Goal: Find specific page/section: Find specific page/section

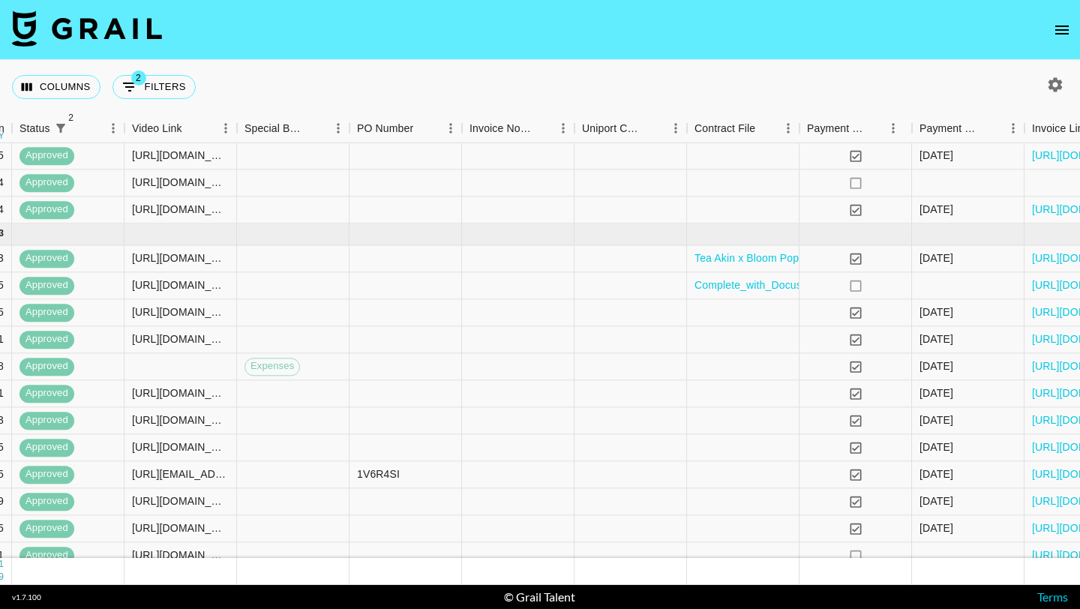
scroll to position [643, 1541]
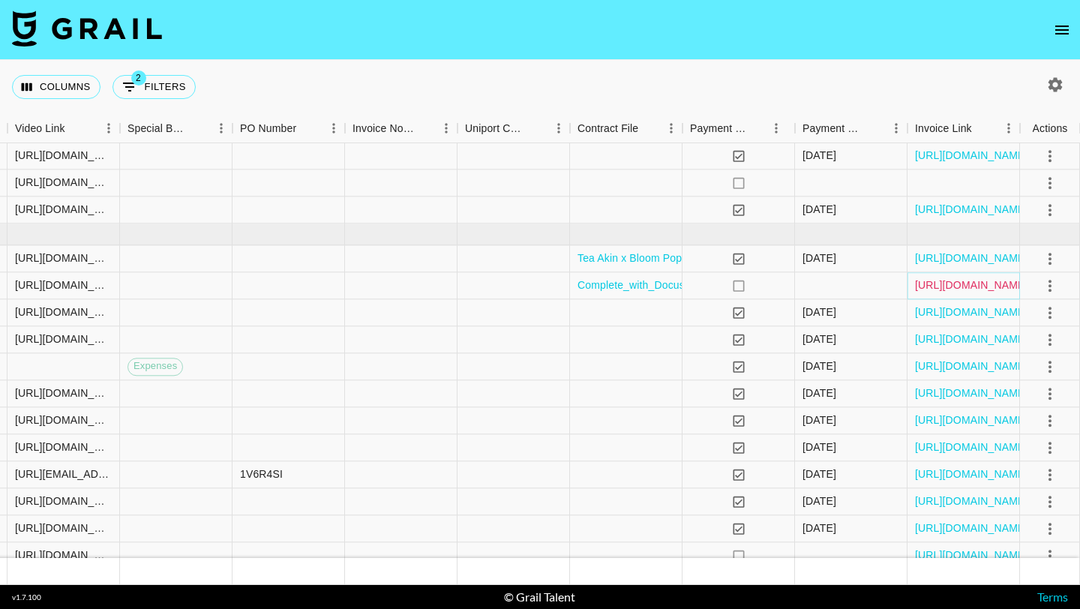
click at [514, 281] on link "[URL][DOMAIN_NAME]" at bounding box center [971, 285] width 113 height 15
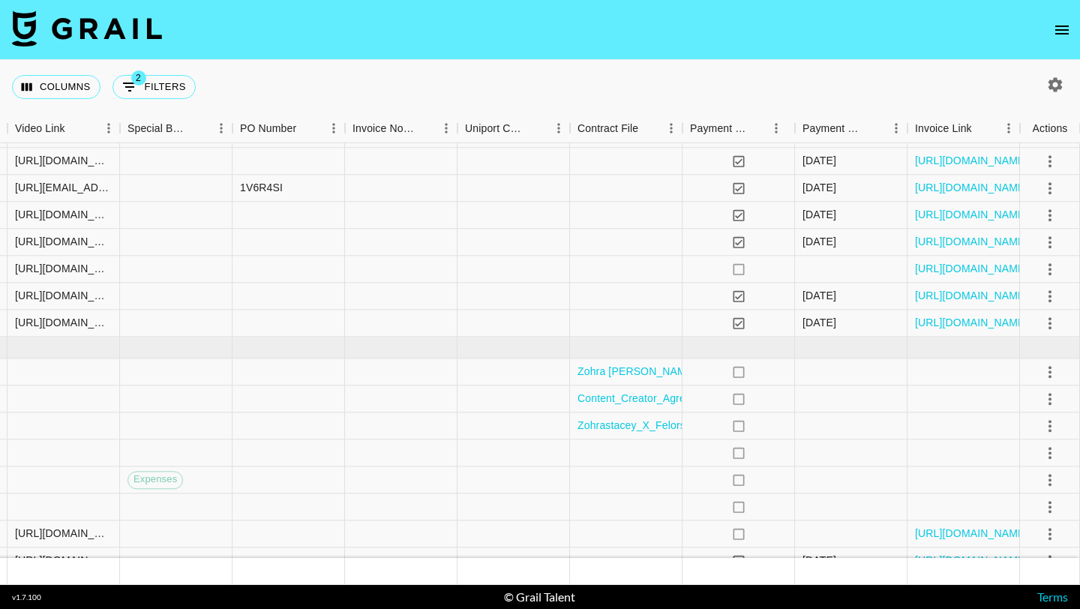
scroll to position [951, 1541]
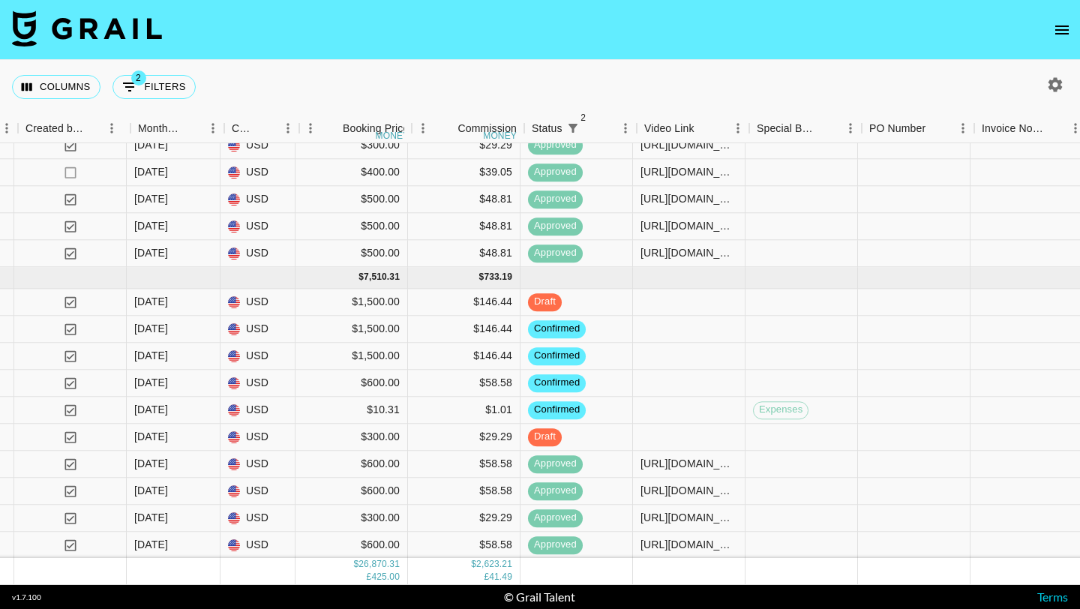
scroll to position [999, 912]
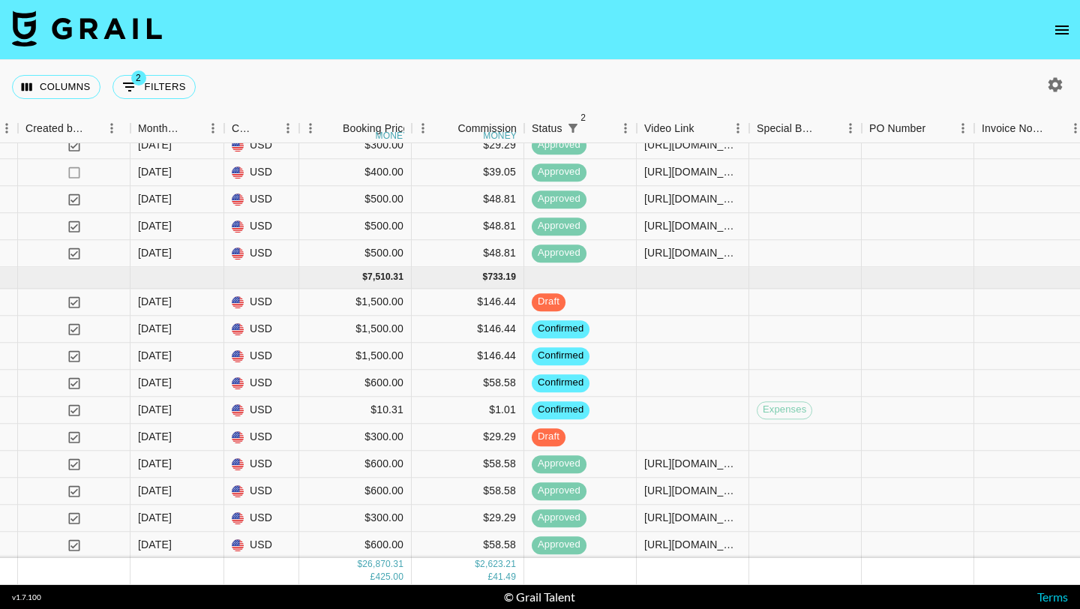
click at [1052, 23] on button "open drawer" at bounding box center [1062, 30] width 30 height 30
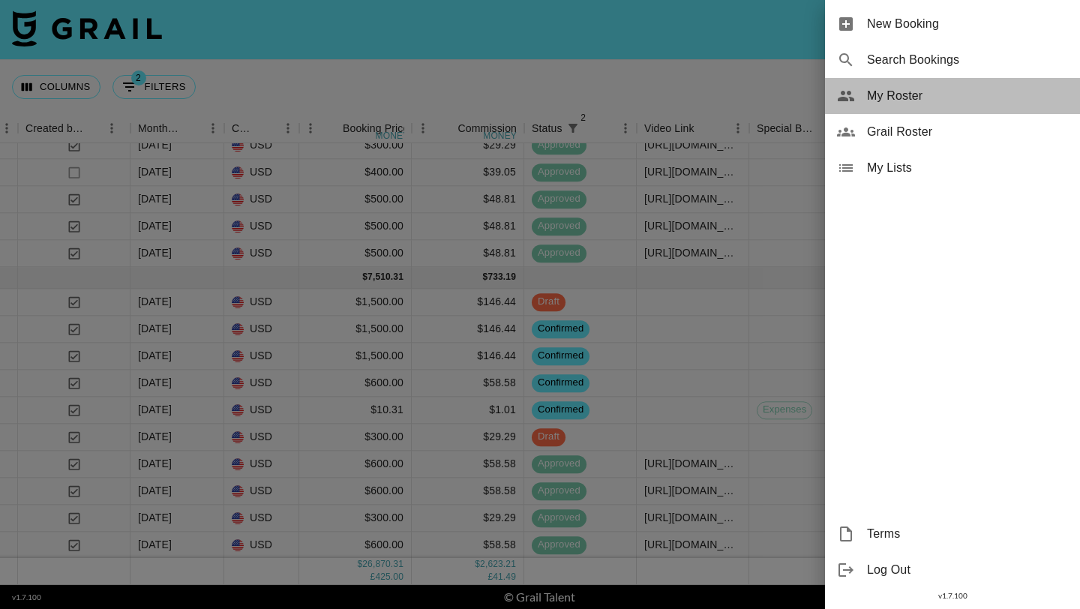
click at [882, 91] on span "My Roster" at bounding box center [967, 96] width 201 height 18
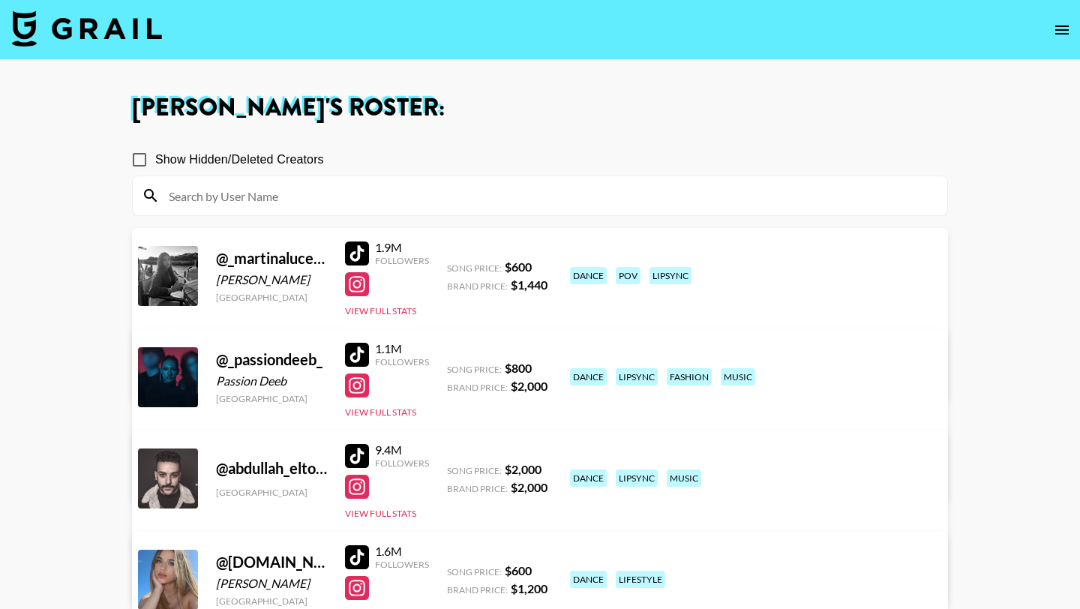
click at [305, 184] on input at bounding box center [549, 196] width 779 height 24
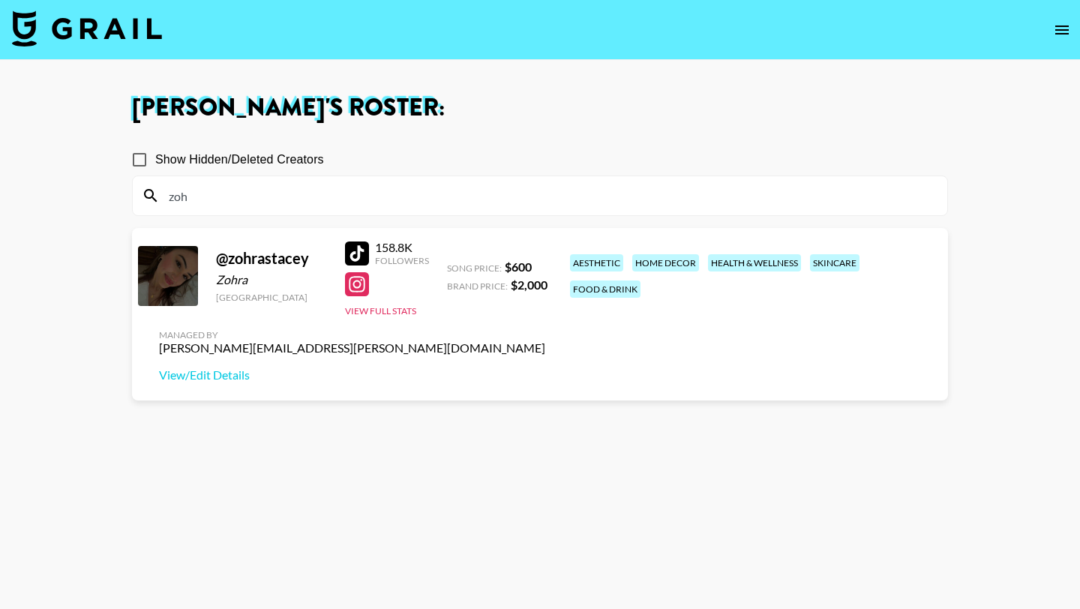
type input "zoh"
click at [355, 244] on div at bounding box center [357, 254] width 24 height 24
click at [275, 195] on input "zoh" at bounding box center [549, 196] width 779 height 24
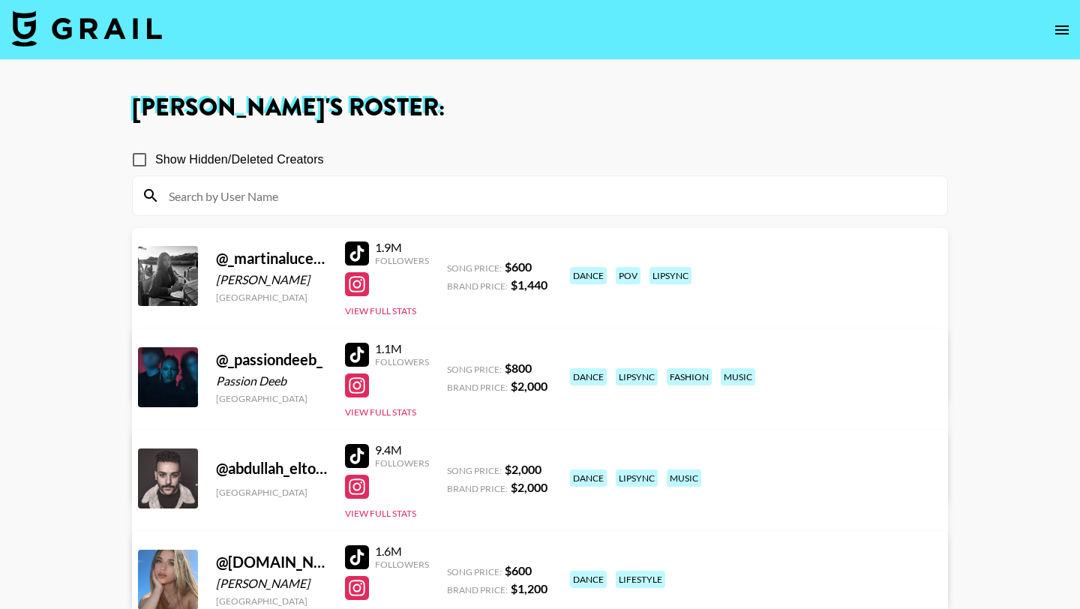
click at [95, 38] on img at bounding box center [87, 29] width 150 height 36
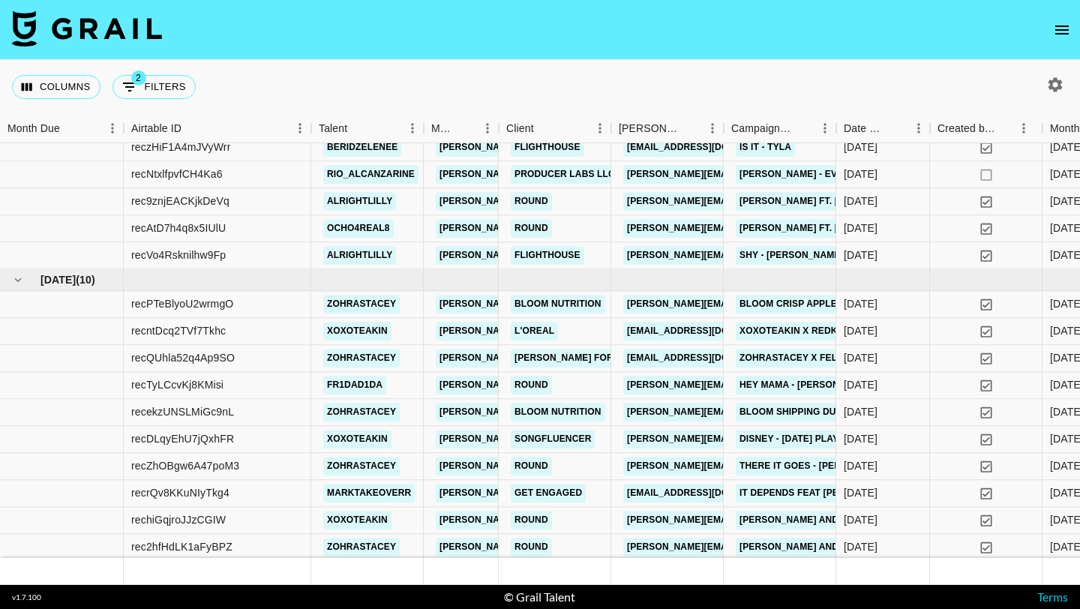
scroll to position [999, 0]
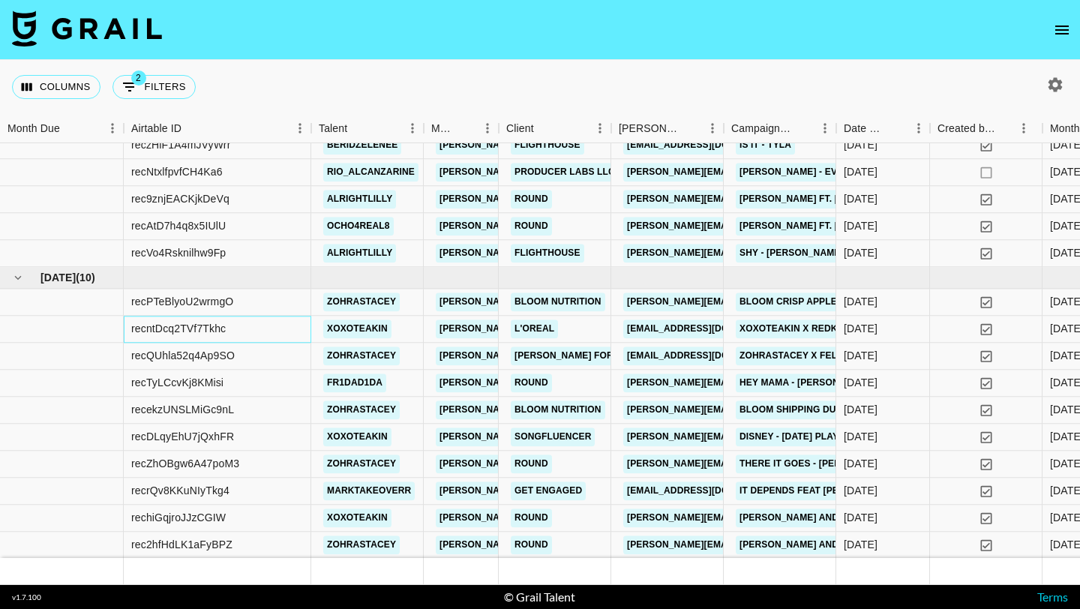
click at [301, 329] on div "recntDcq2TVf7Tkhc" at bounding box center [218, 329] width 188 height 27
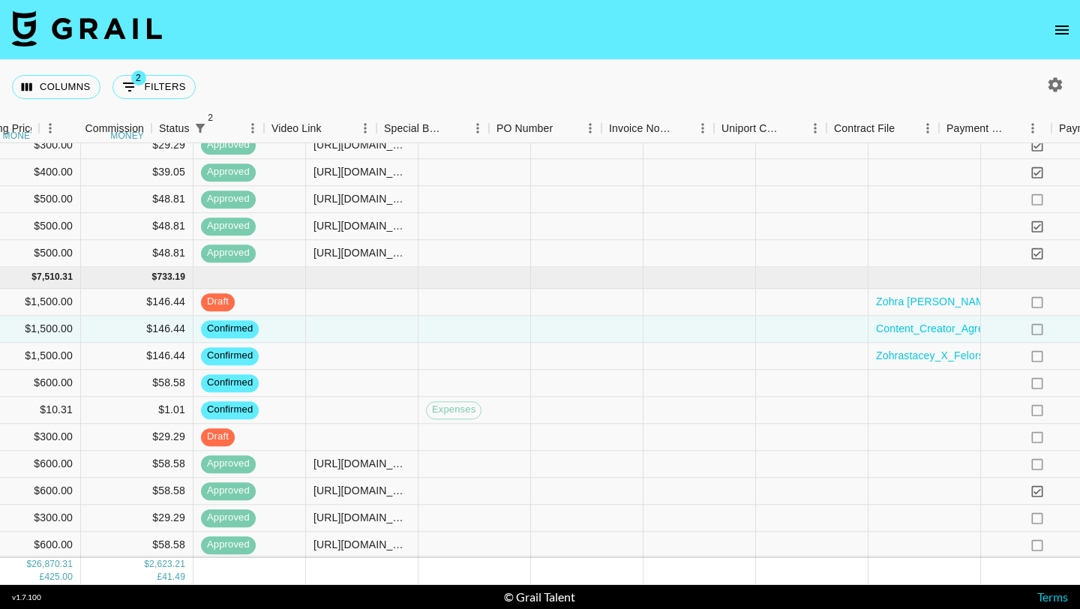
scroll to position [999, 1541]
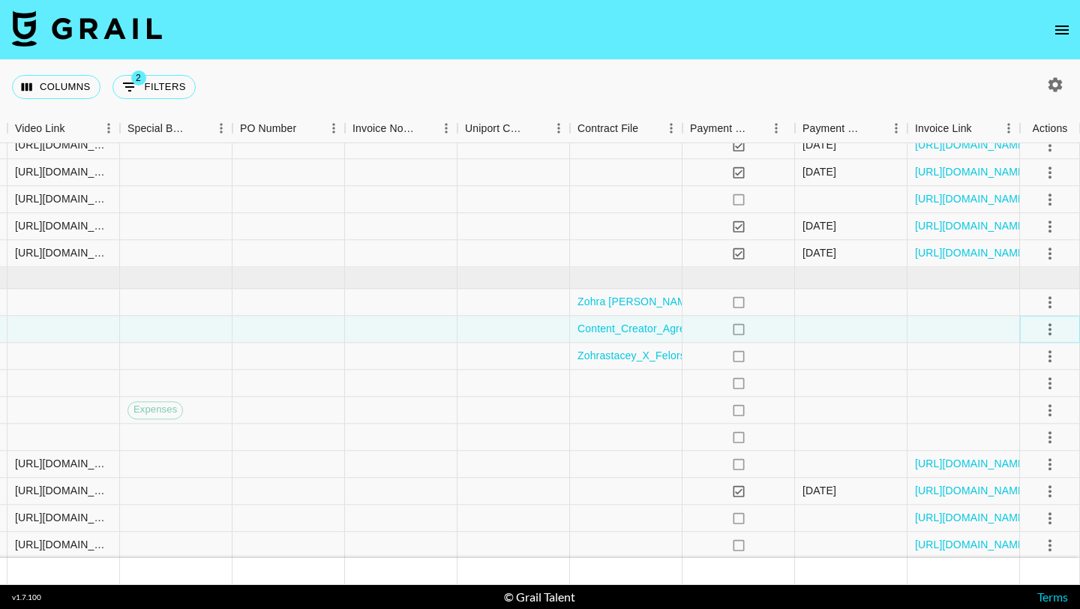
click at [1048, 328] on icon "select merge strategy" at bounding box center [1050, 329] width 18 height 18
click at [1040, 419] on li "Draft Created" at bounding box center [1032, 415] width 98 height 27
click at [867, 334] on div at bounding box center [851, 329] width 113 height 27
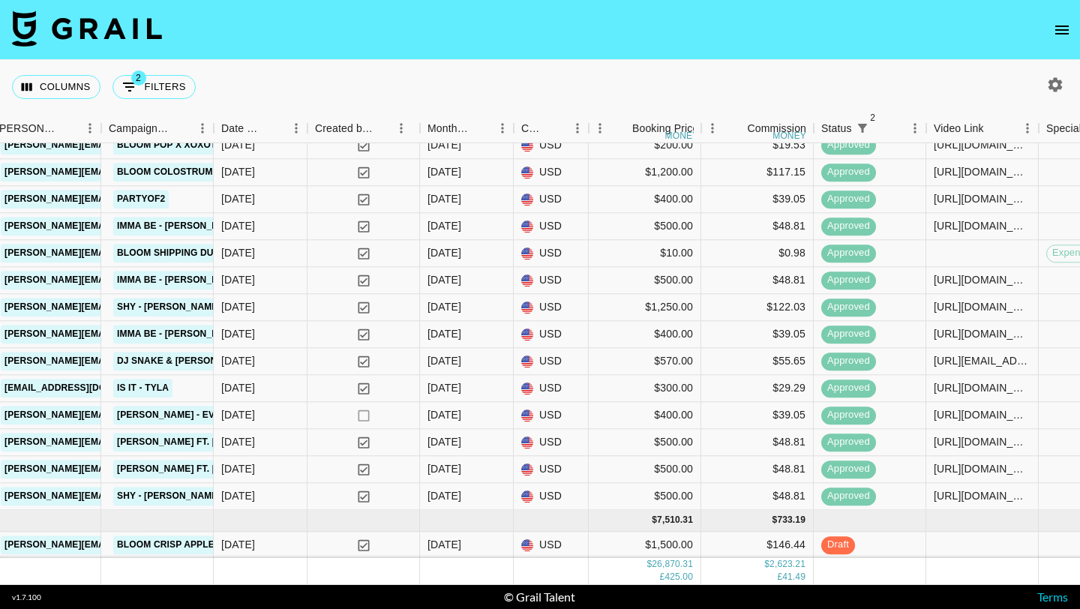
scroll to position [999, 623]
